Goal: Navigation & Orientation: Understand site structure

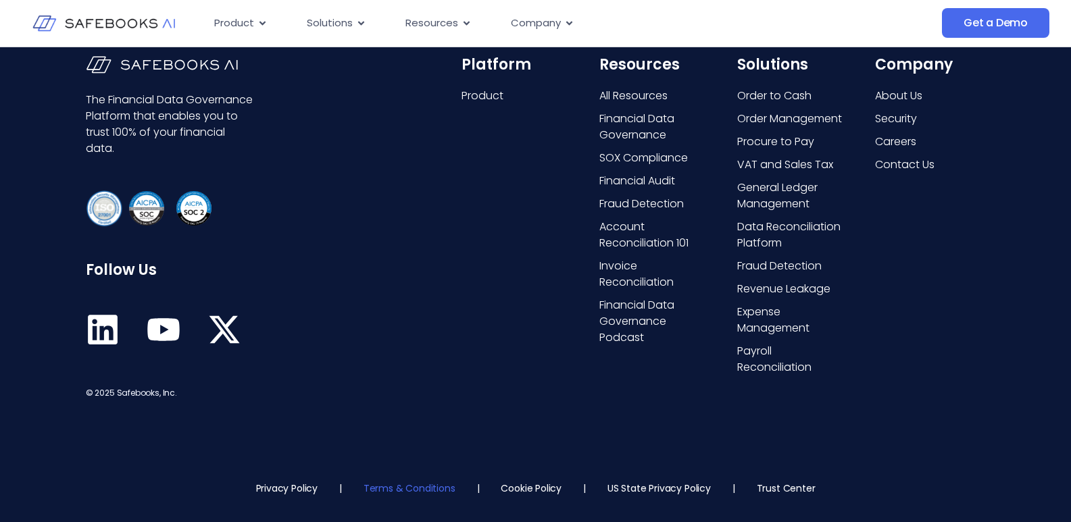
click at [404, 492] on link "Terms & Conditions" at bounding box center [410, 489] width 92 height 14
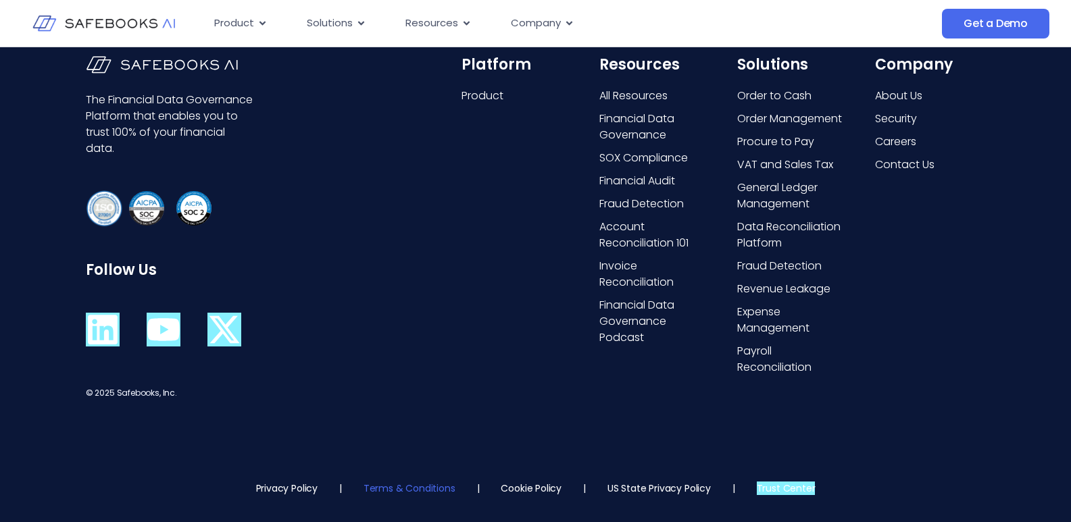
scroll to position [3547, 0]
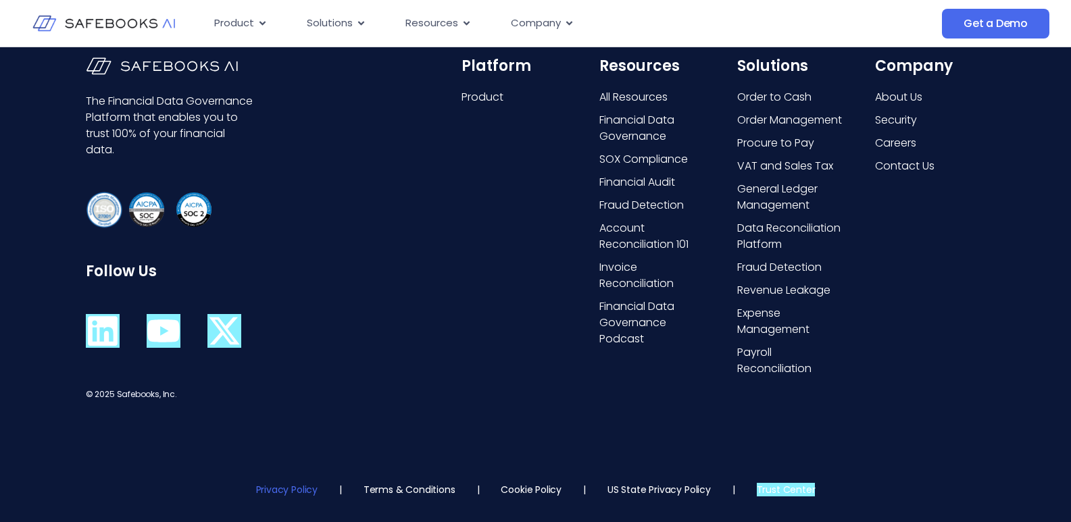
click at [310, 487] on link "Privacy Policy" at bounding box center [286, 490] width 61 height 14
click at [897, 91] on span "About Us" at bounding box center [898, 97] width 47 height 16
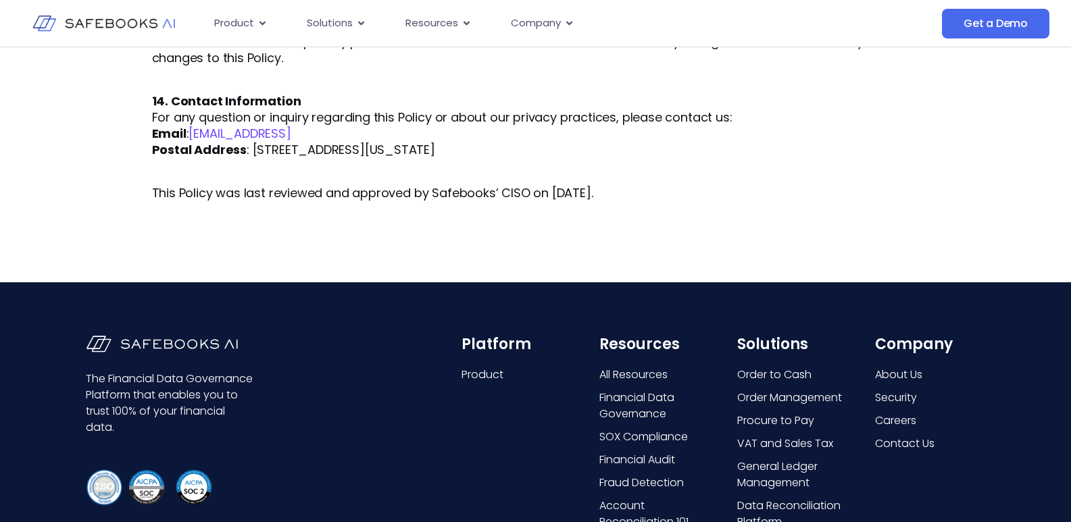
scroll to position [2943, 0]
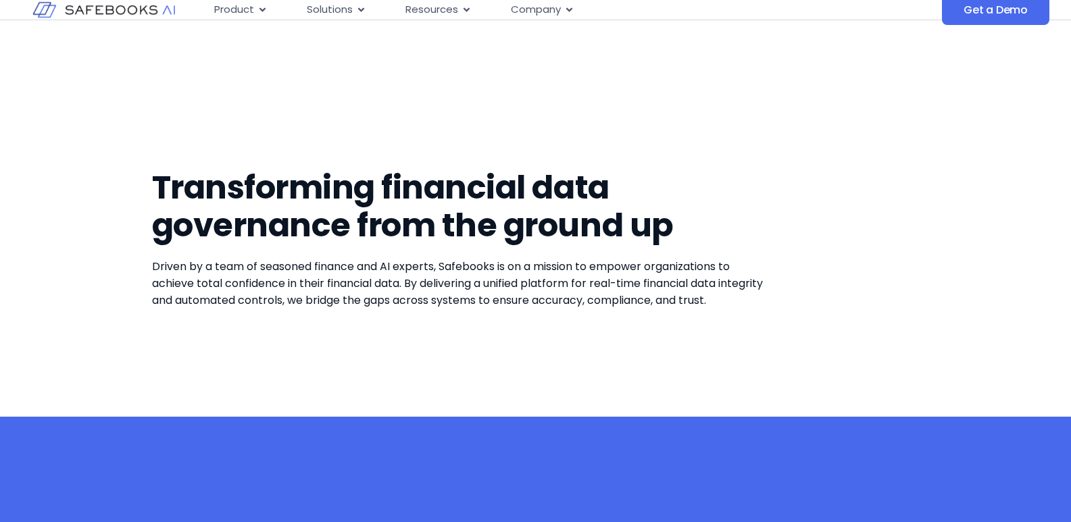
click at [434, 101] on div "Transforming financial data governance from the ground up Driven by a team of s…" at bounding box center [536, 232] width 768 height 370
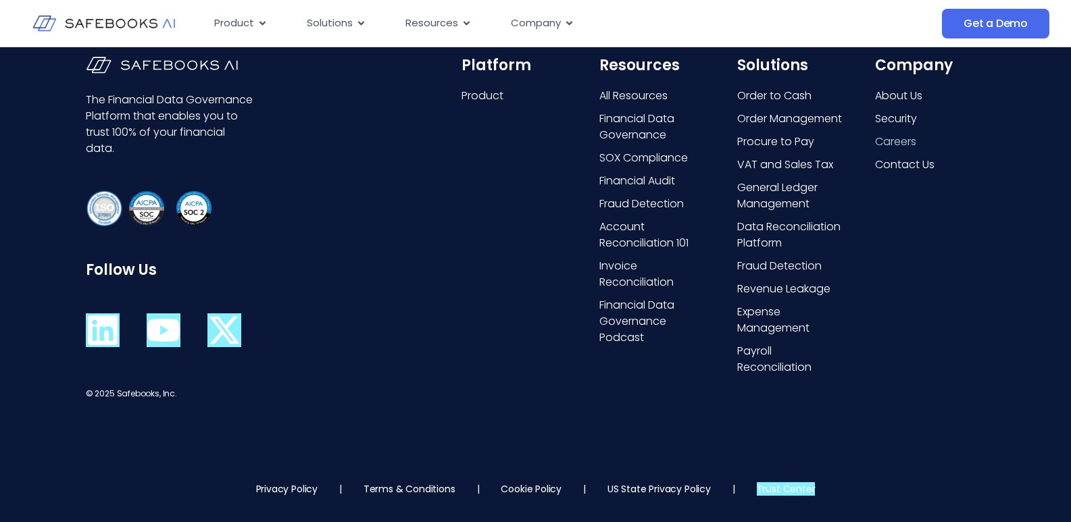
scroll to position [2730, 0]
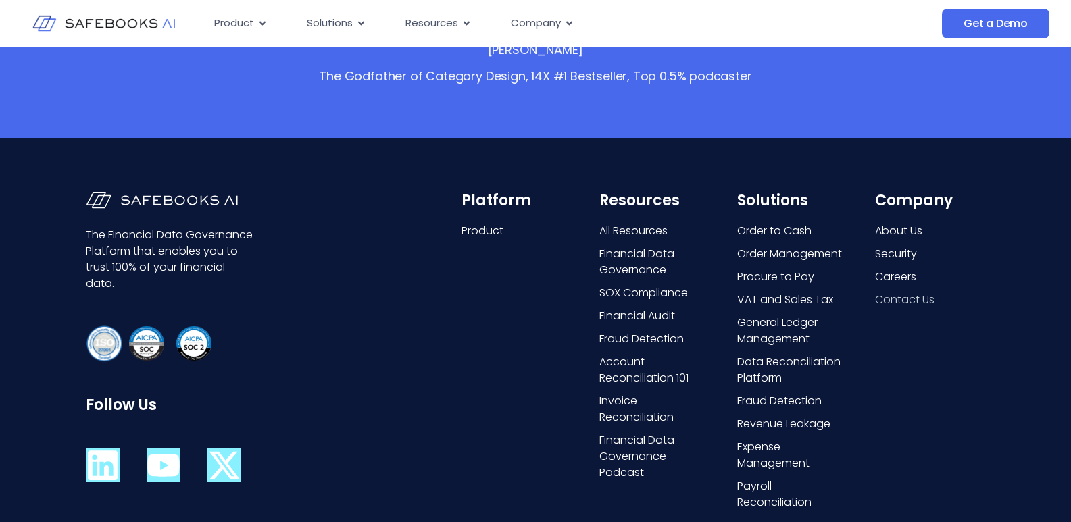
click at [888, 294] on span "Contact Us" at bounding box center [904, 300] width 59 height 16
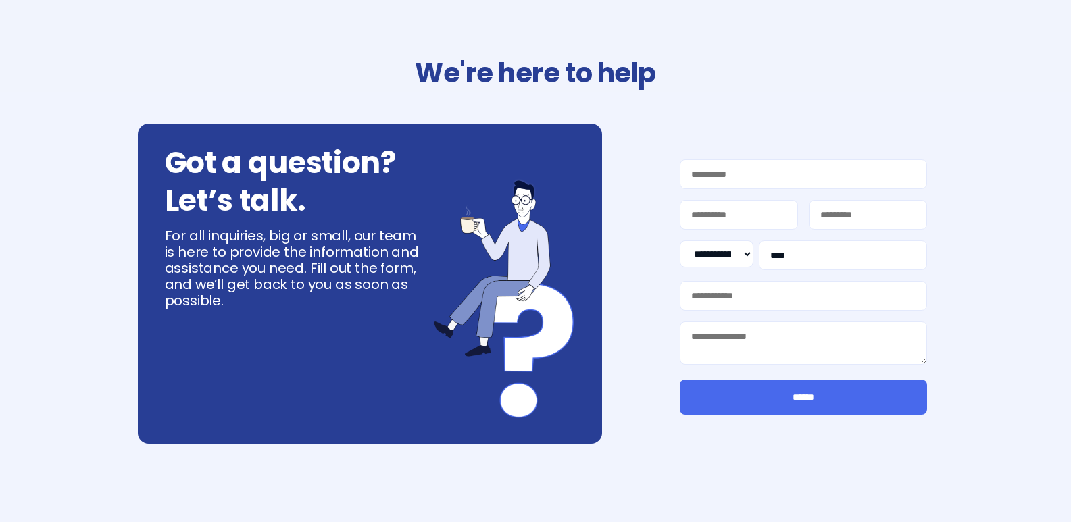
select select "**"
click at [418, 78] on h2 "We're here to help" at bounding box center [536, 73] width 768 height 38
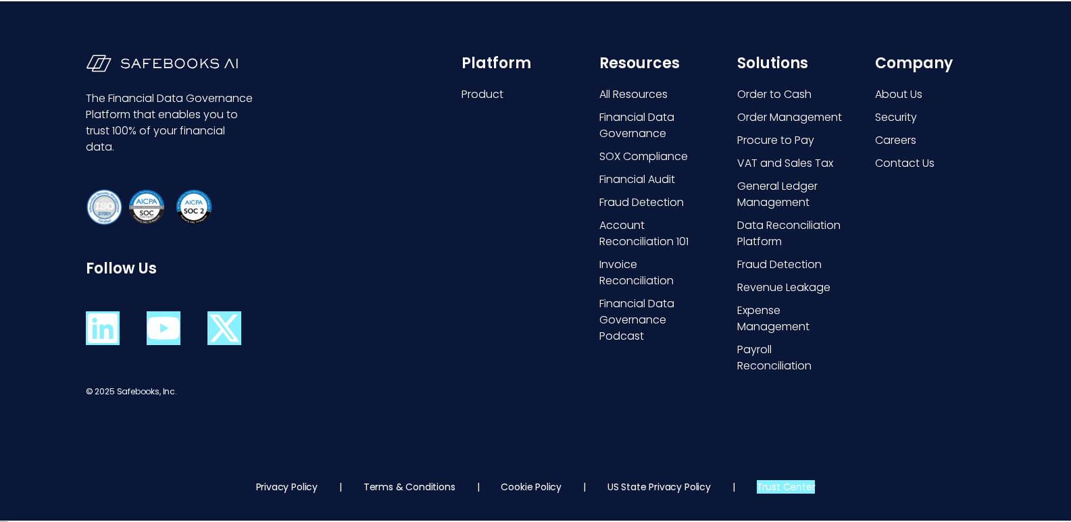
click at [456, 384] on div "The Financial Data Governance Platform that enables you to trust 100% of your f…" at bounding box center [535, 227] width 1071 height 452
